Goal: Task Accomplishment & Management: Use online tool/utility

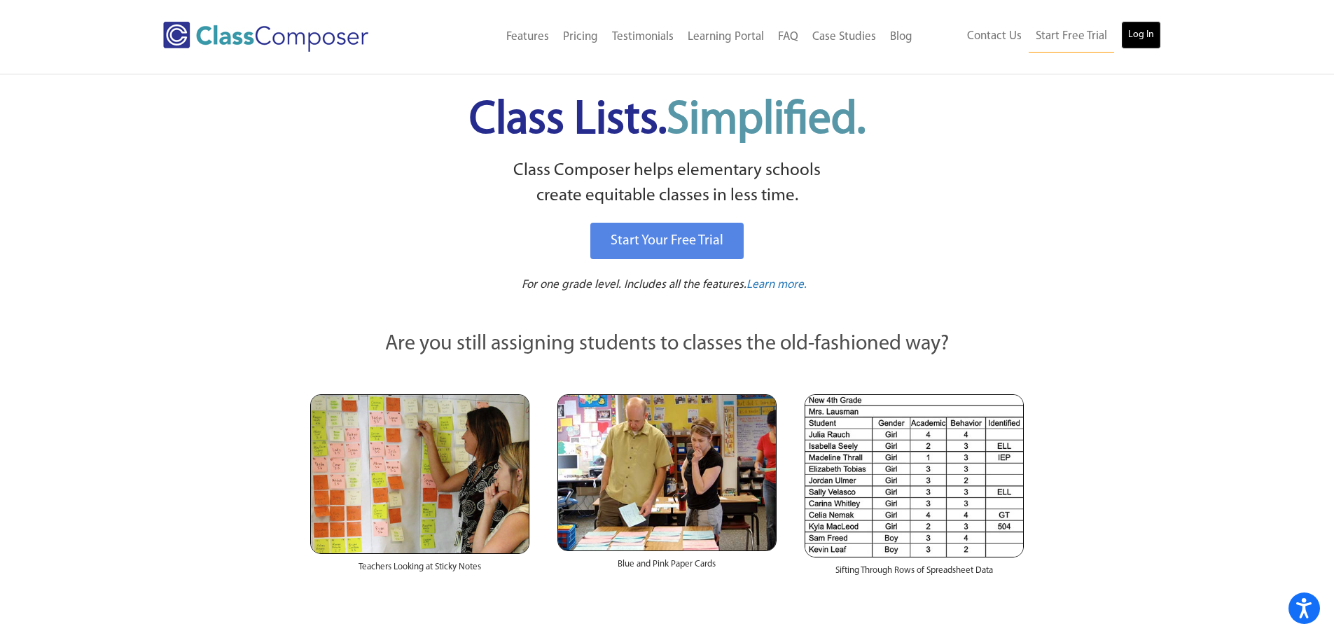
click at [1137, 38] on link "Log In" at bounding box center [1141, 35] width 40 height 28
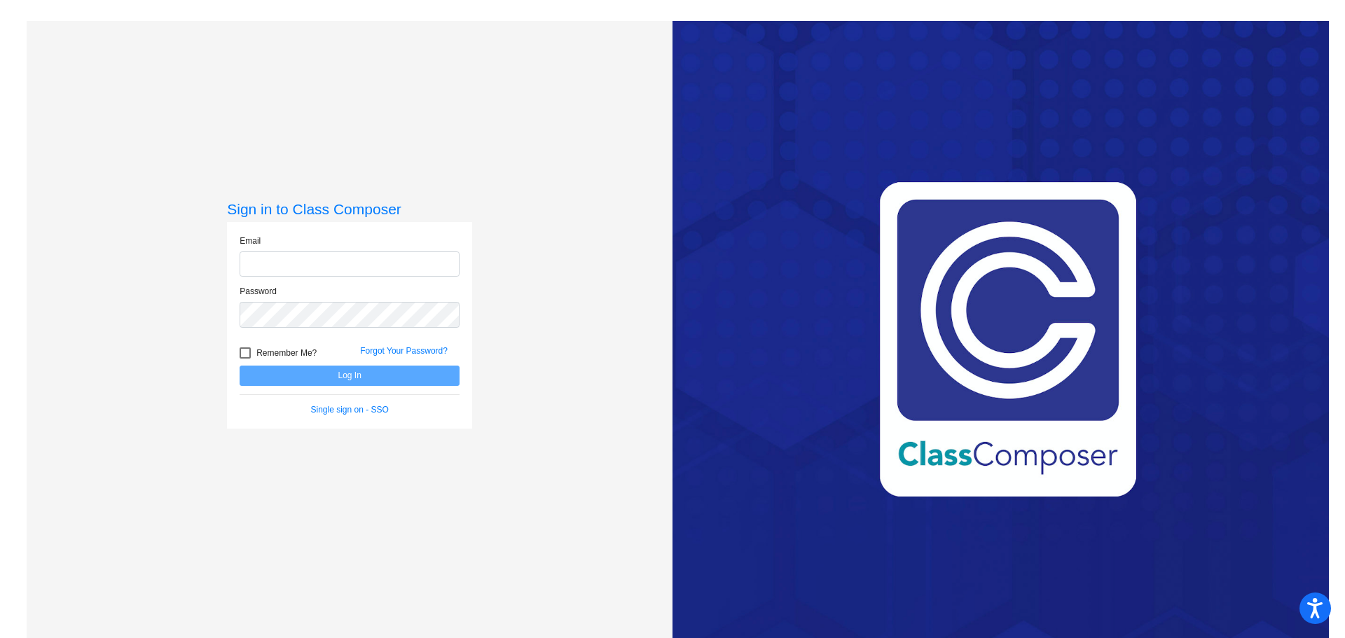
type input "ashley.dillon@ocps.net"
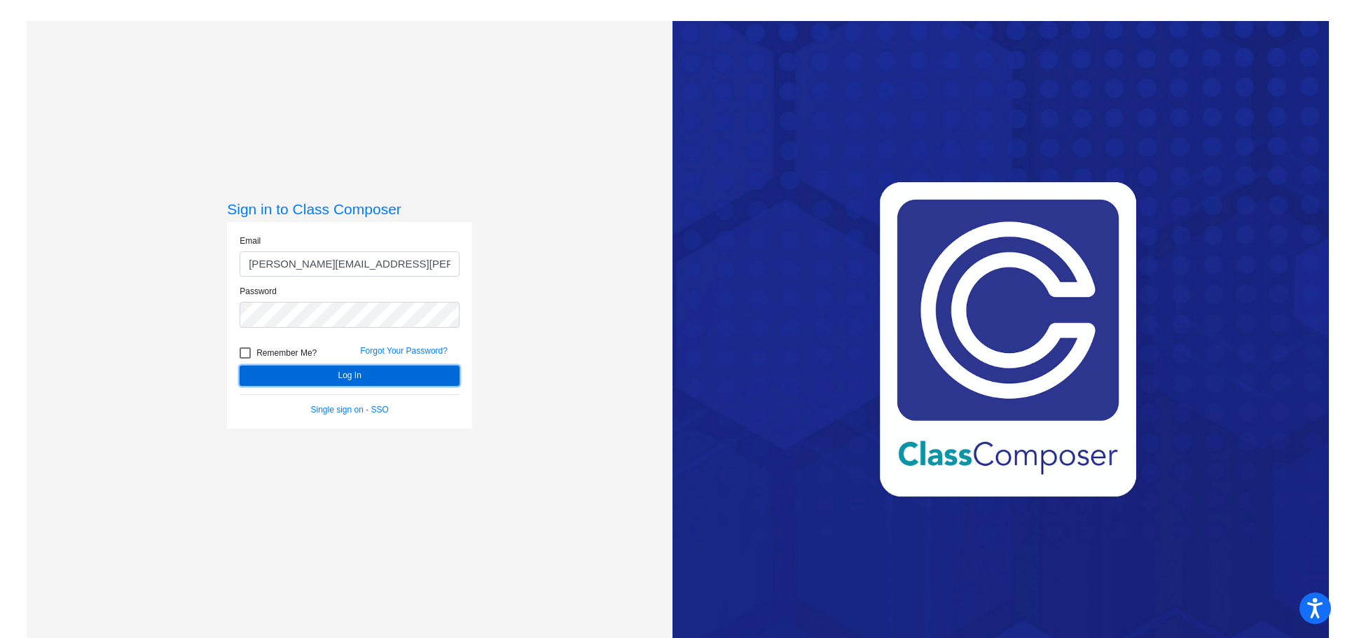
click at [336, 382] on button "Log In" at bounding box center [350, 376] width 220 height 20
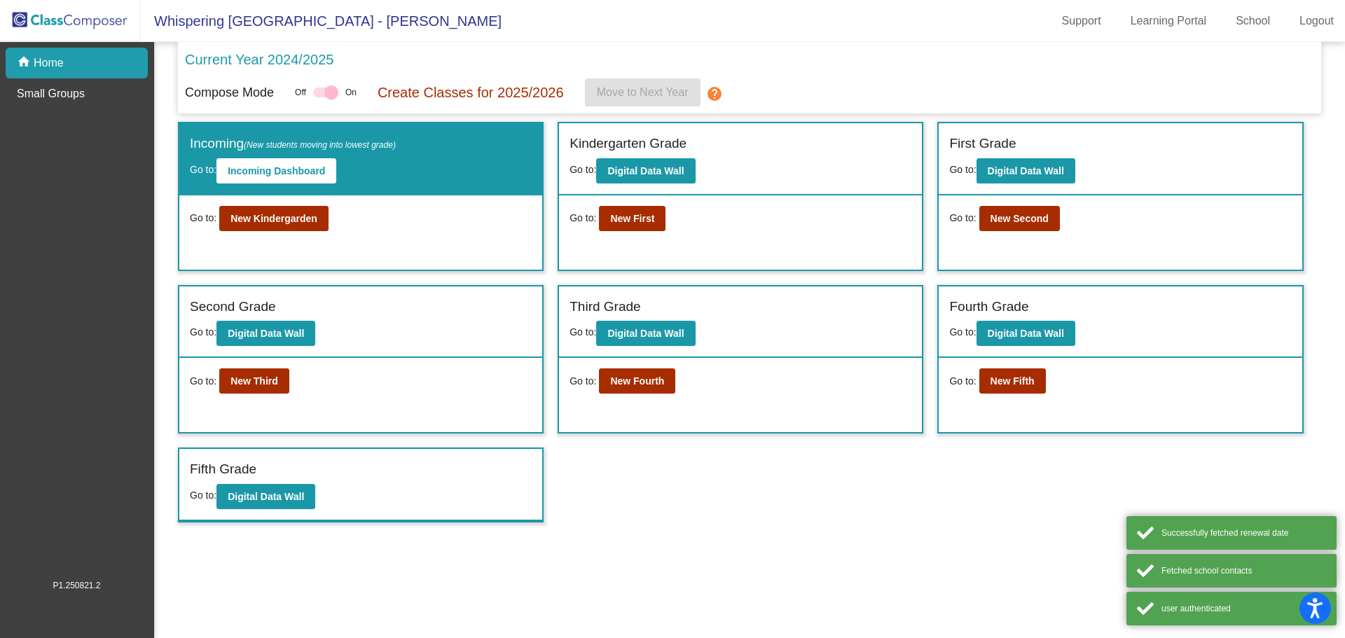
click at [994, 365] on div "Go to: New Fifth" at bounding box center [1120, 395] width 363 height 74
click at [997, 375] on b "New Fifth" at bounding box center [1012, 380] width 44 height 11
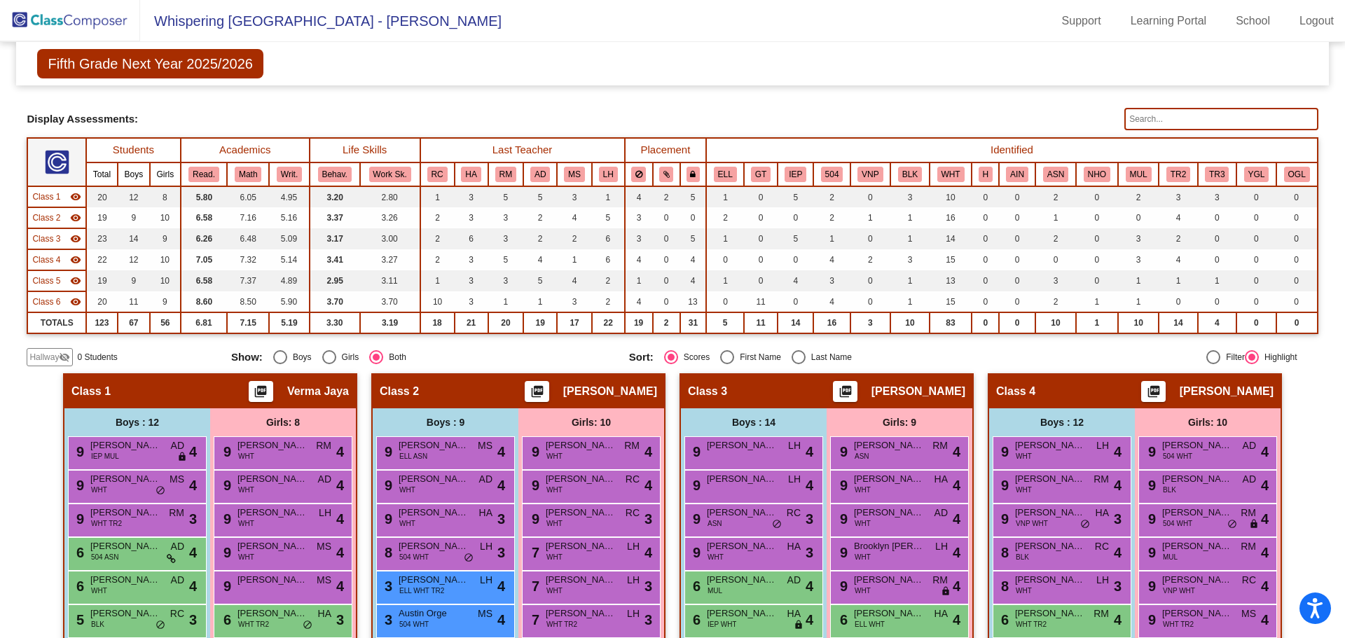
click at [1149, 124] on input "text" at bounding box center [1220, 119] width 193 height 22
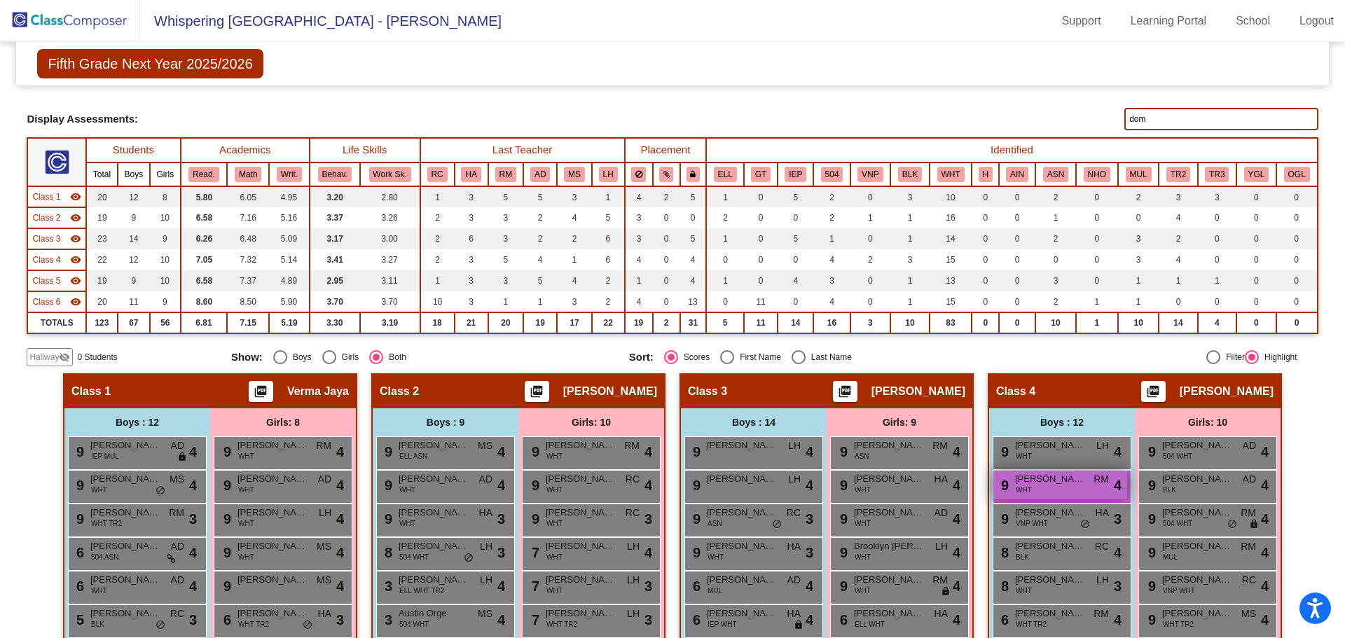
type input "dom"
click at [1037, 485] on span "Dominic Lopa" at bounding box center [1050, 479] width 70 height 14
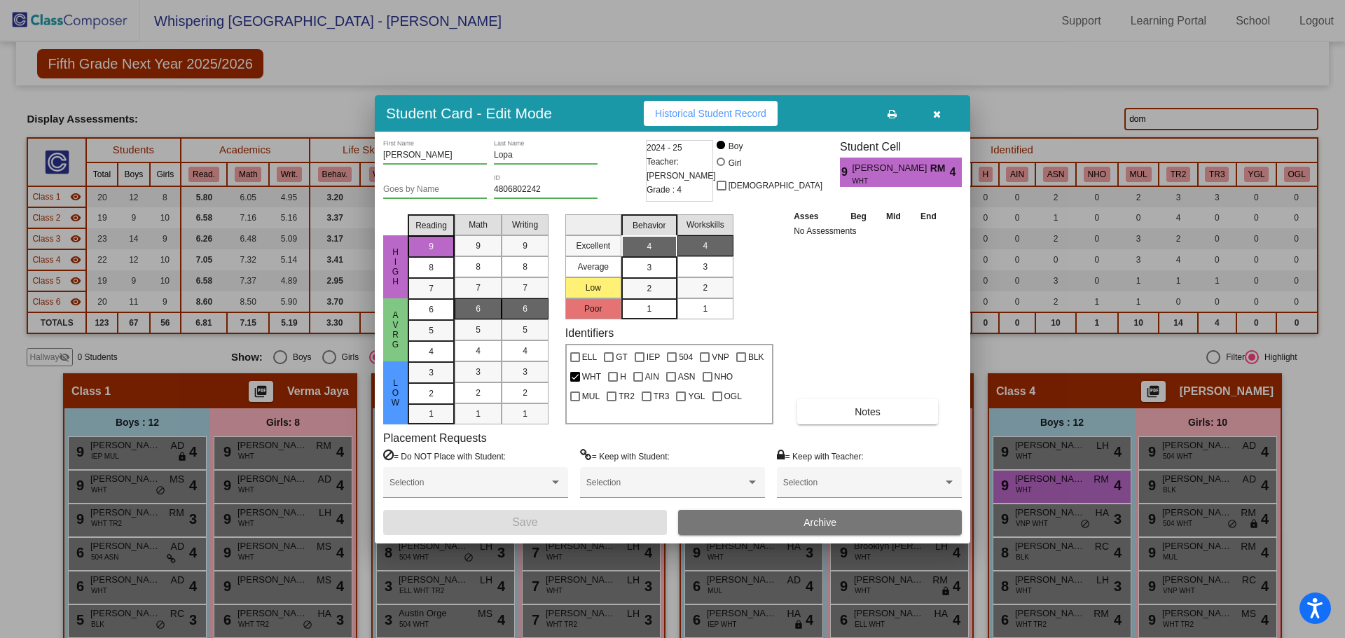
click at [936, 115] on icon "button" at bounding box center [937, 114] width 8 height 10
